Goal: Navigation & Orientation: Find specific page/section

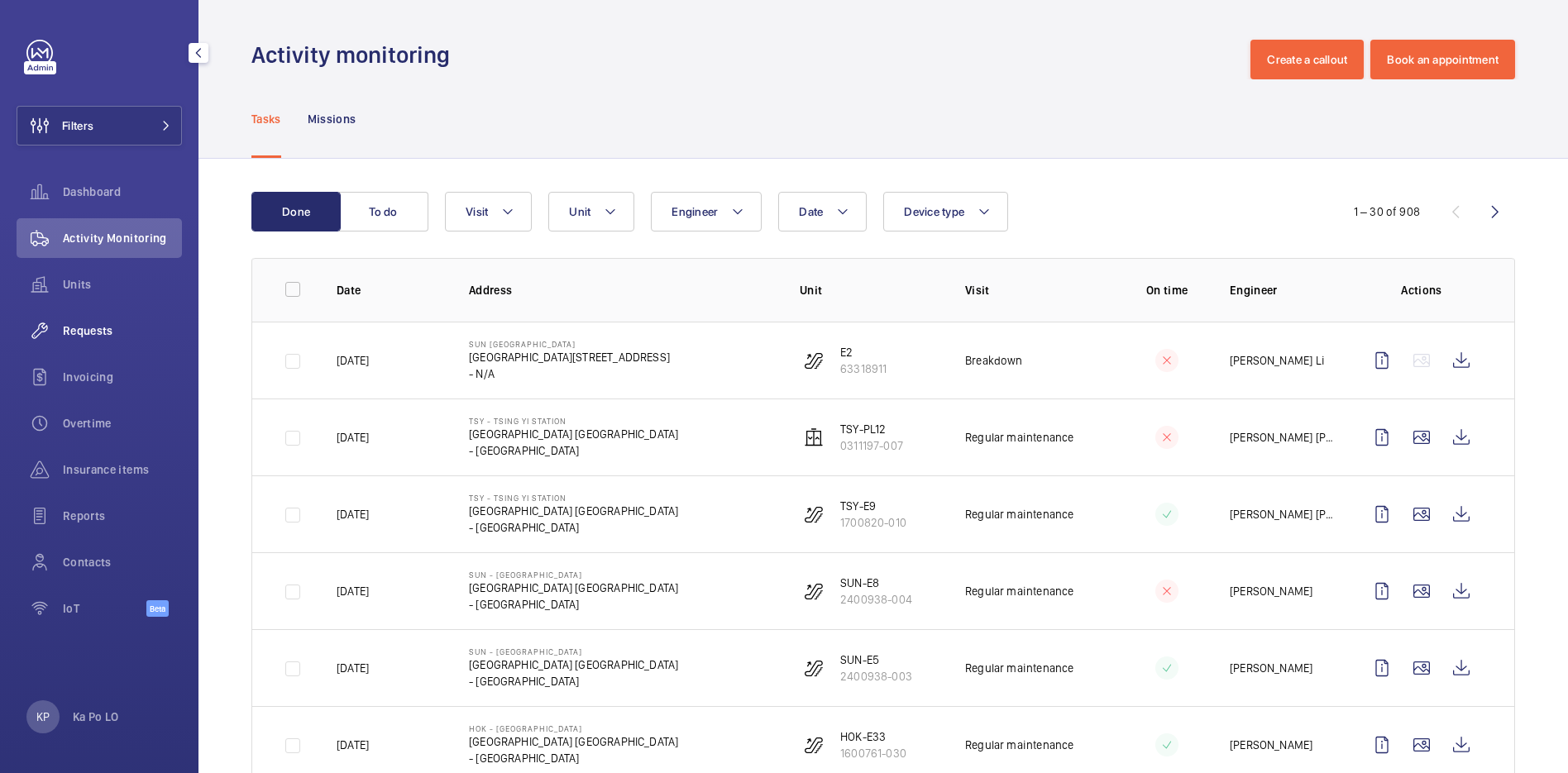
click at [93, 334] on span "Requests" at bounding box center [123, 330] width 119 height 17
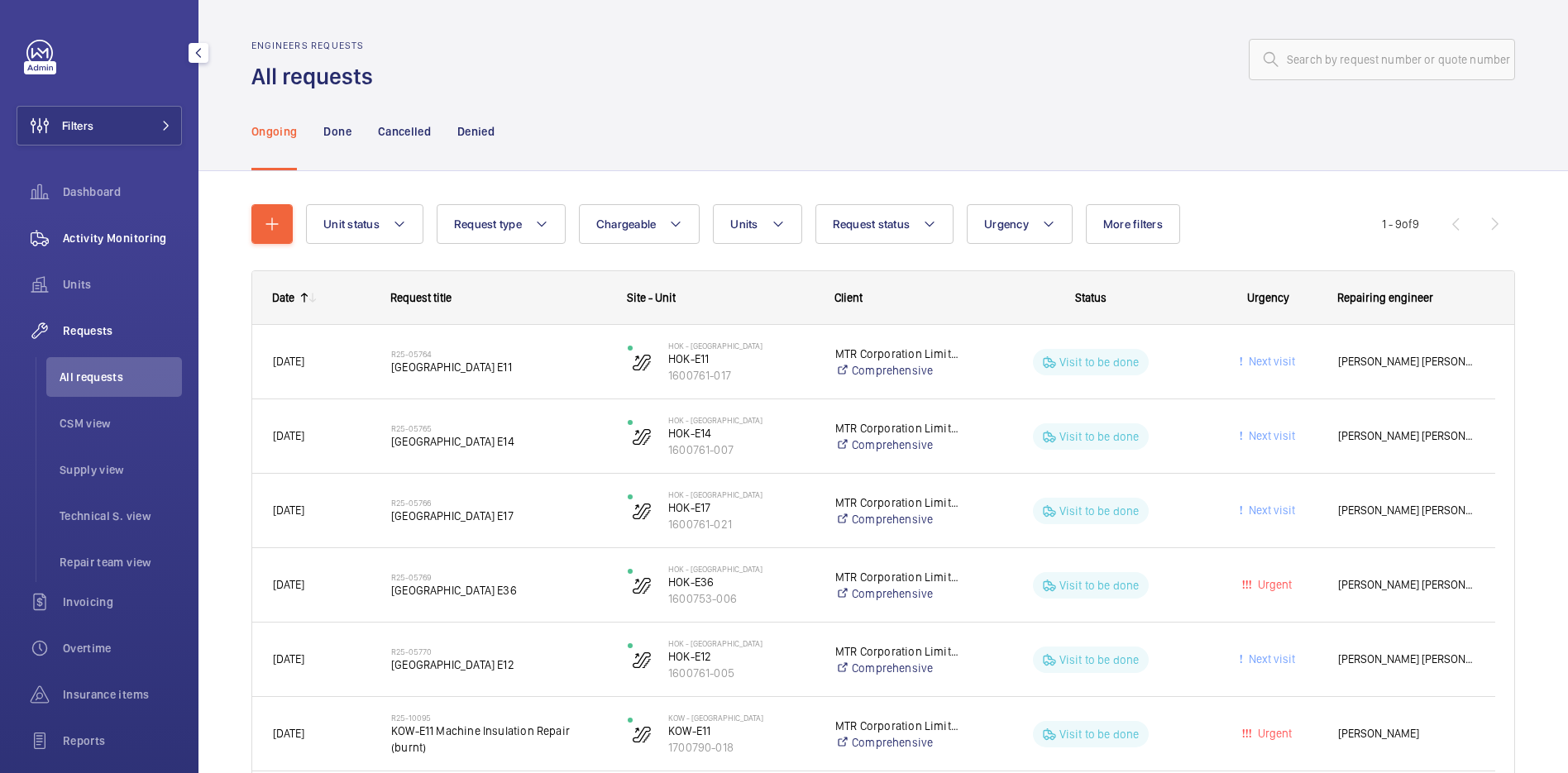
click at [102, 238] on span "Activity Monitoring" at bounding box center [123, 238] width 119 height 17
